Goal: Information Seeking & Learning: Understand process/instructions

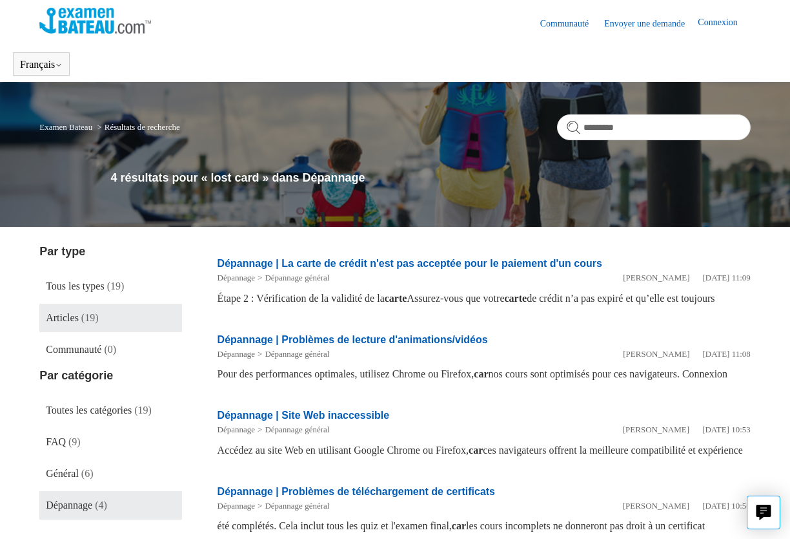
scroll to position [138, 0]
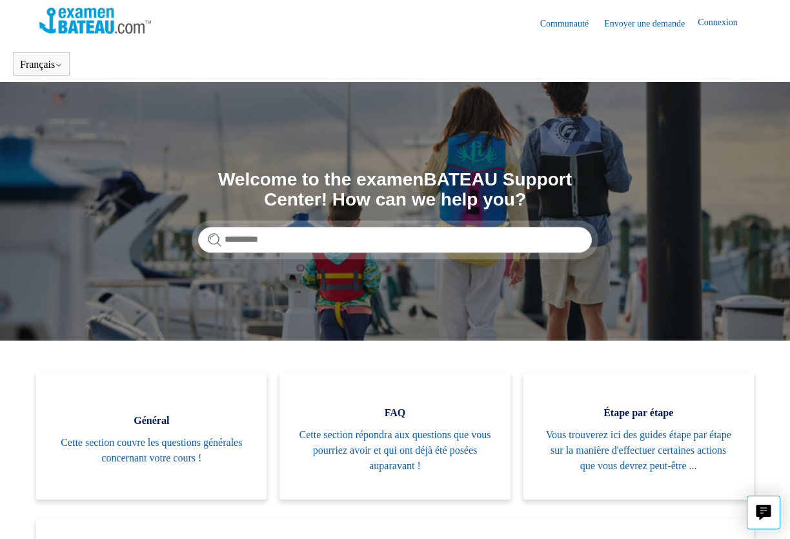
click at [716, 26] on link "Connexion" at bounding box center [724, 22] width 52 height 15
click at [717, 25] on link "Connexion" at bounding box center [724, 22] width 52 height 15
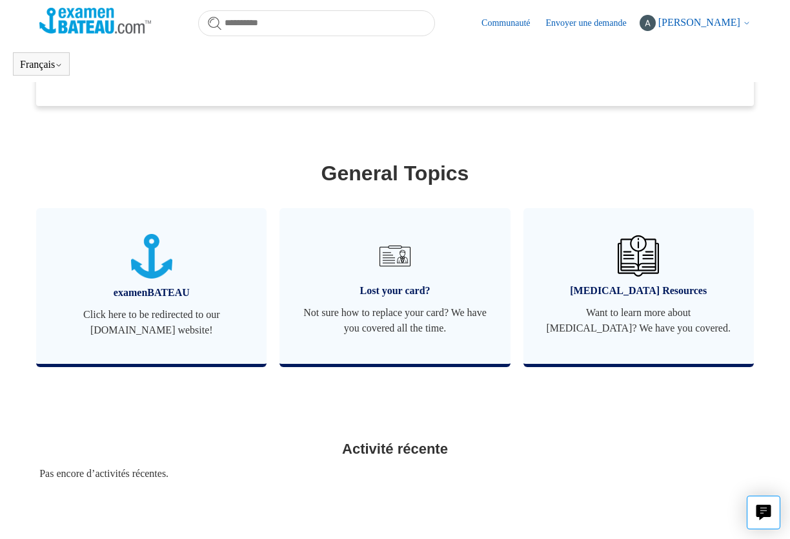
scroll to position [480, 0]
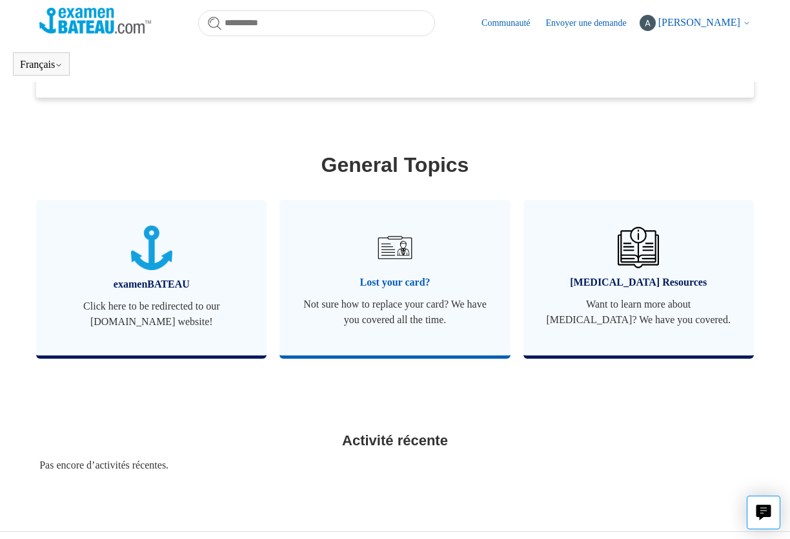
click at [373, 289] on span "Lost your card?" at bounding box center [395, 281] width 192 height 15
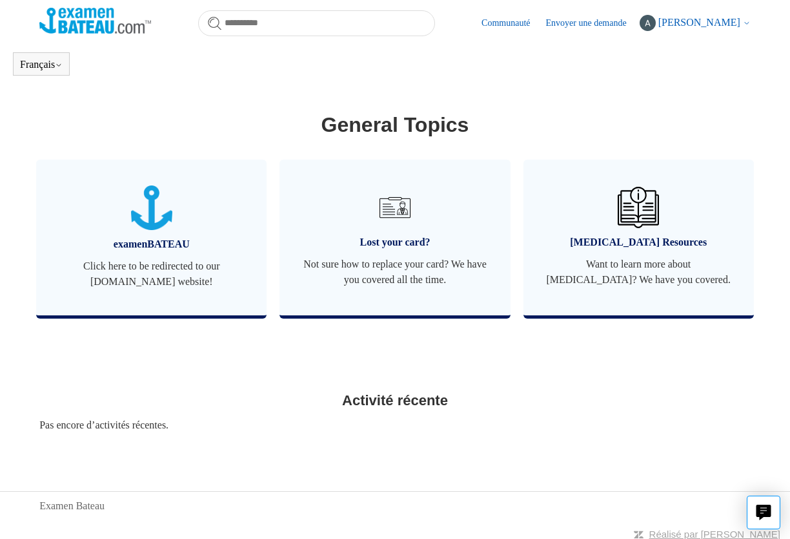
scroll to position [526, 0]
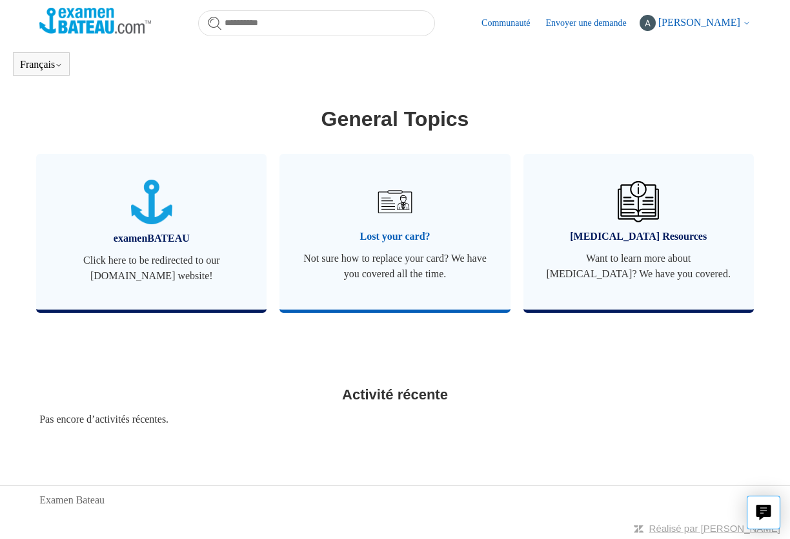
click at [407, 229] on span "Lost your card?" at bounding box center [395, 236] width 192 height 15
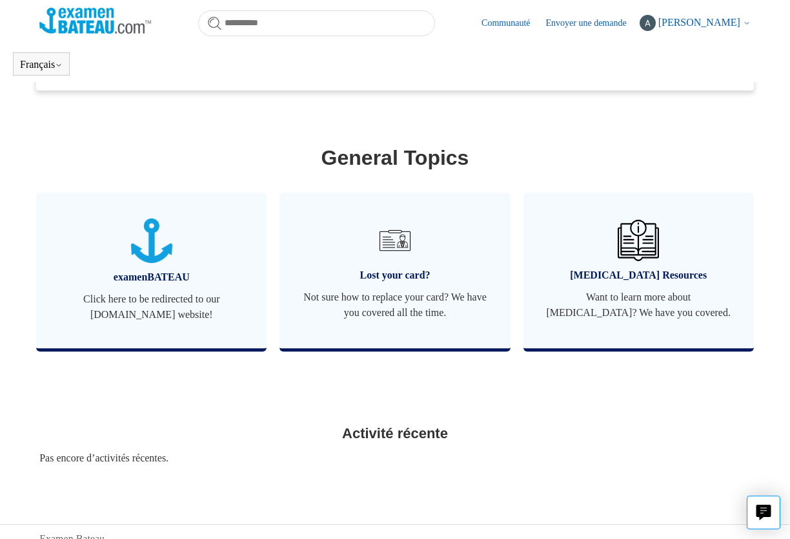
scroll to position [526, 0]
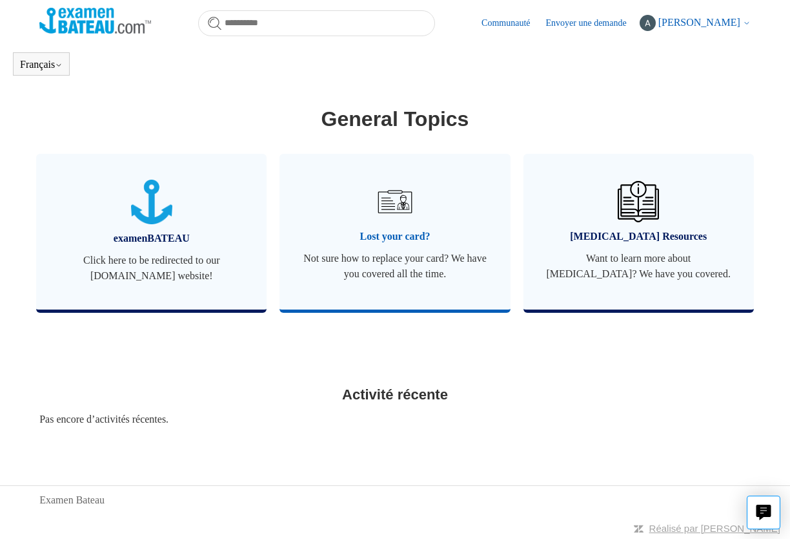
click at [428, 278] on span "Not sure how to replace your card? We have you covered all the time." at bounding box center [395, 266] width 192 height 31
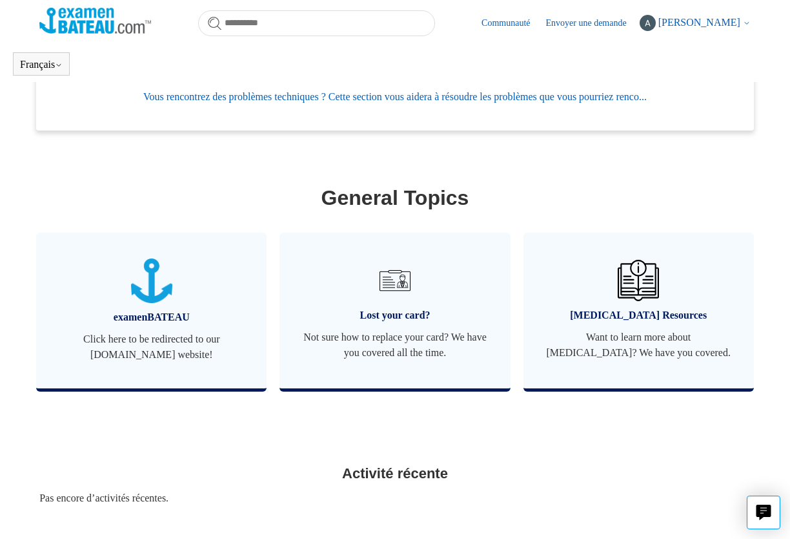
scroll to position [526, 0]
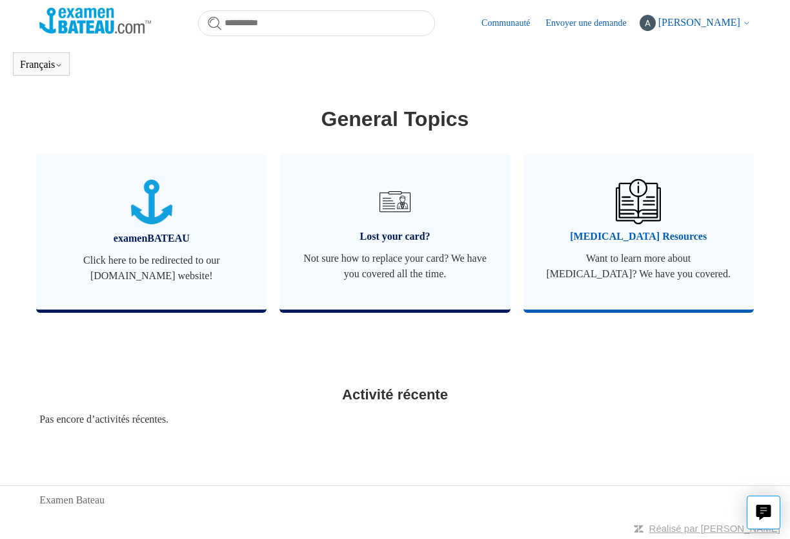
click at [593, 236] on span "[MEDICAL_DATA] Resources" at bounding box center [639, 236] width 192 height 15
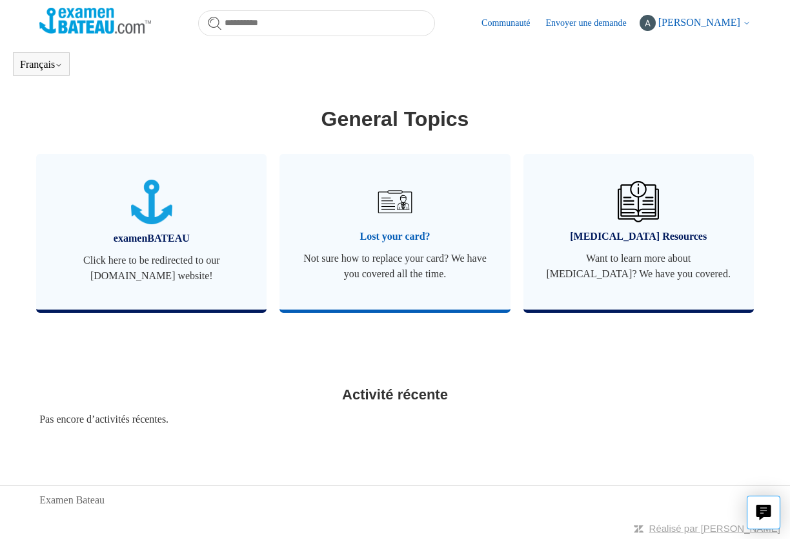
click at [395, 288] on link "Lost your card? Not sure how to replace your card? We have you covered all the …" at bounding box center [395, 232] width 231 height 156
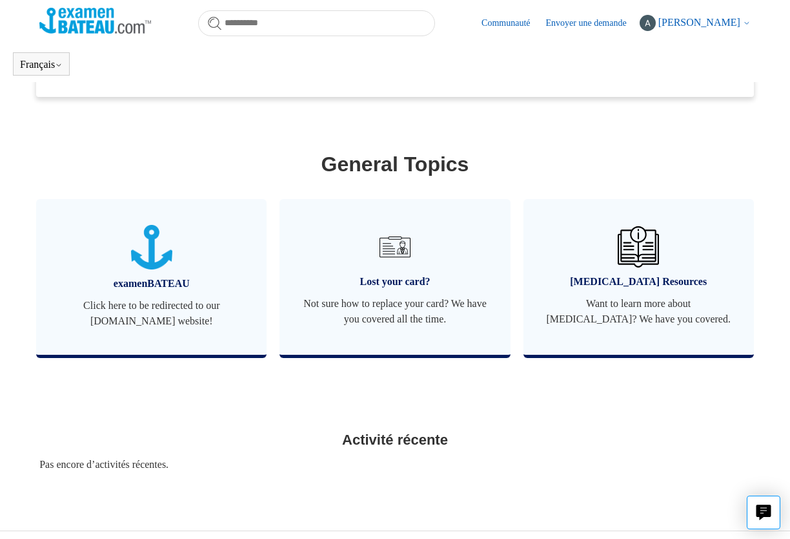
scroll to position [526, 0]
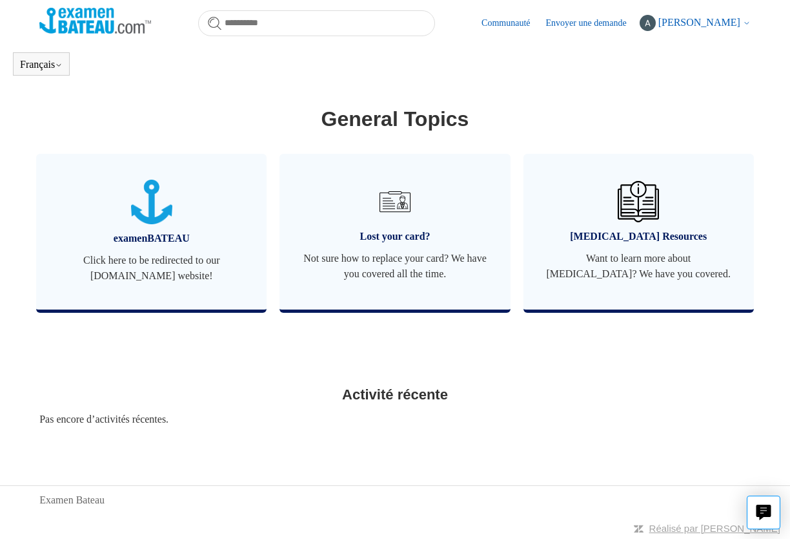
click at [597, 21] on link "Envoyer une demande" at bounding box center [593, 23] width 94 height 14
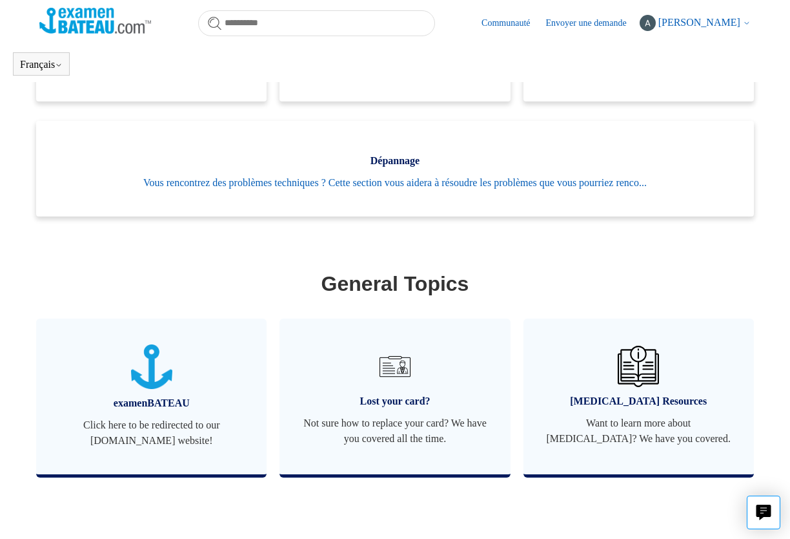
scroll to position [363, 0]
click at [61, 79] on header "Français English ([GEOGRAPHIC_DATA]) Español" at bounding box center [395, 64] width 790 height 36
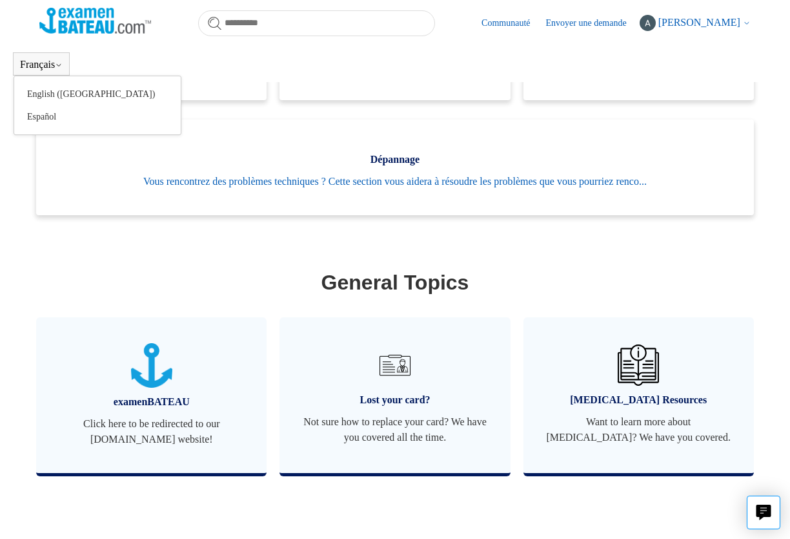
click at [57, 65] on button "Français" at bounding box center [41, 65] width 43 height 12
click at [58, 58] on div "Français English (US) Español" at bounding box center [41, 63] width 57 height 23
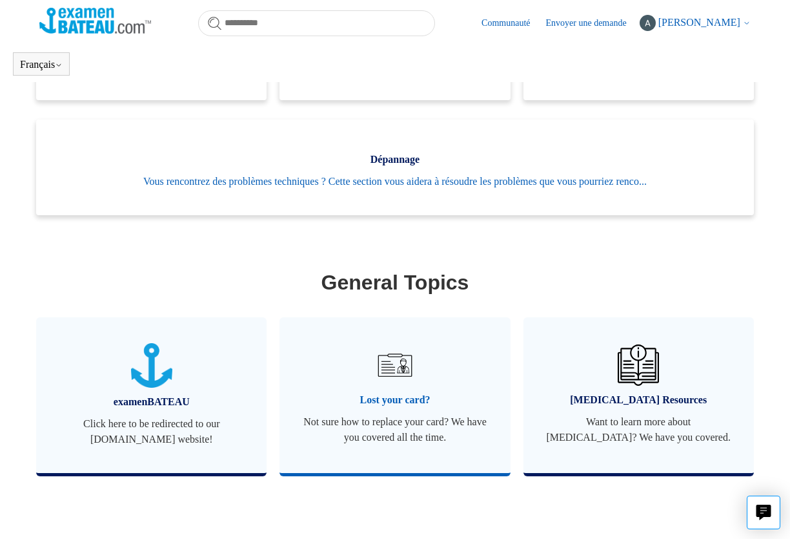
click at [400, 433] on span "Not sure how to replace your card? We have you covered all the time." at bounding box center [395, 429] width 192 height 31
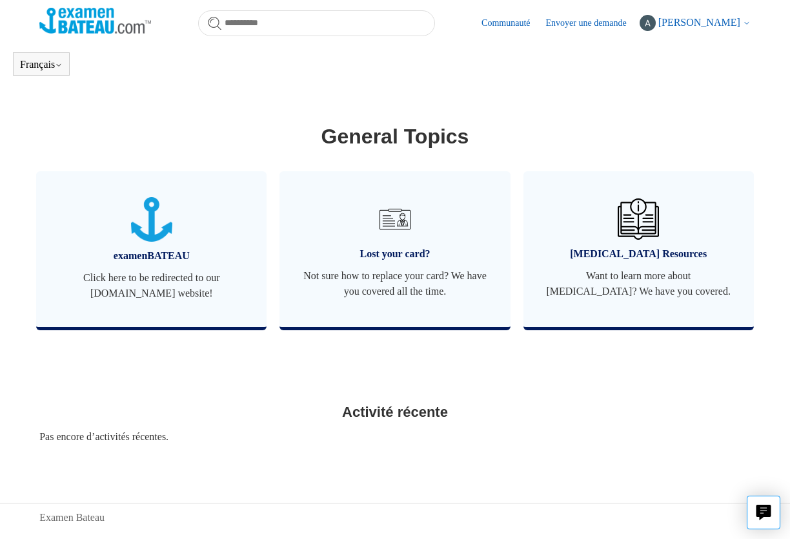
scroll to position [526, 0]
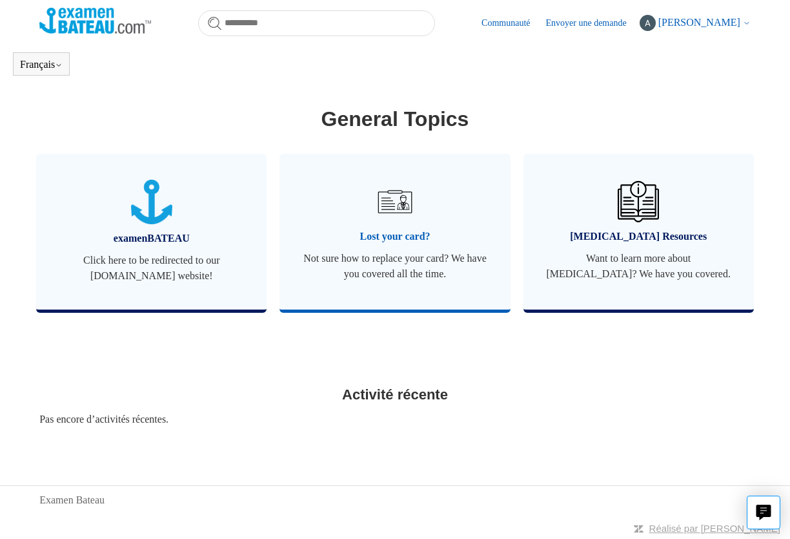
click at [413, 288] on link "Lost your card? Not sure how to replace your card? We have you covered all the …" at bounding box center [395, 232] width 231 height 156
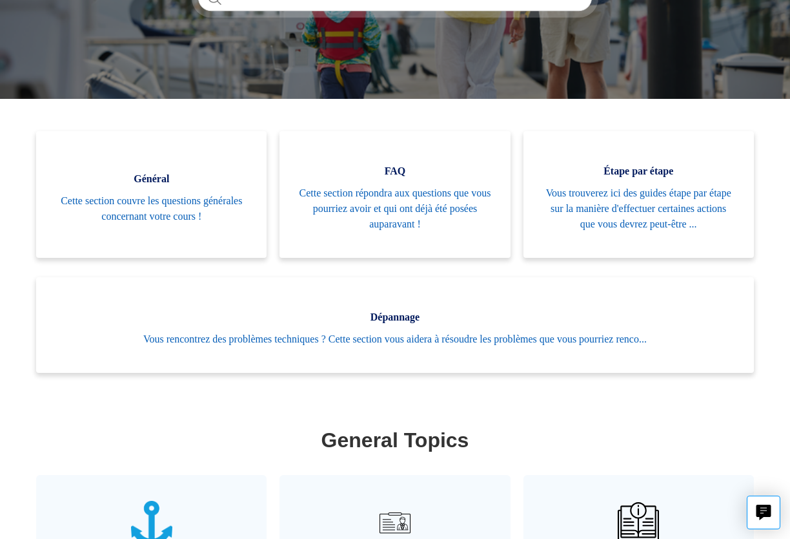
scroll to position [253, 0]
